Goal: Ask a question

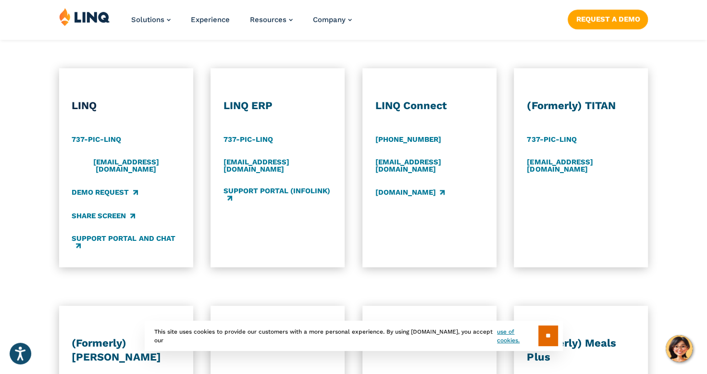
scroll to position [501, 0]
click at [122, 234] on link "Support Portal and Chat" at bounding box center [126, 242] width 108 height 16
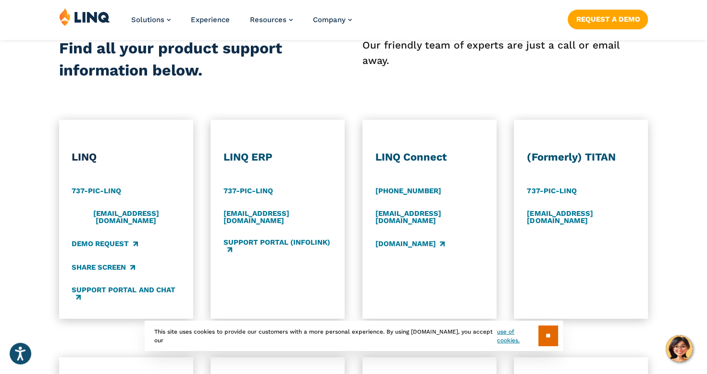
scroll to position [456, 0]
